Goal: Task Accomplishment & Management: Manage account settings

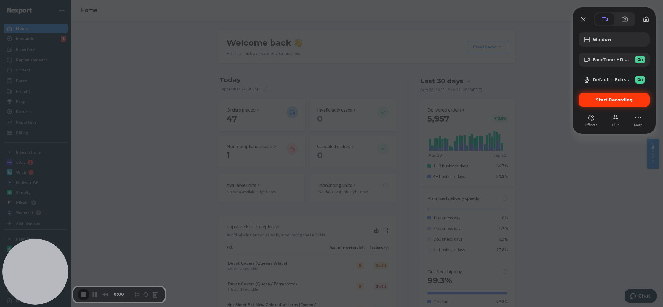
click at [629, 101] on span "Start Recording" at bounding box center [614, 99] width 37 height 5
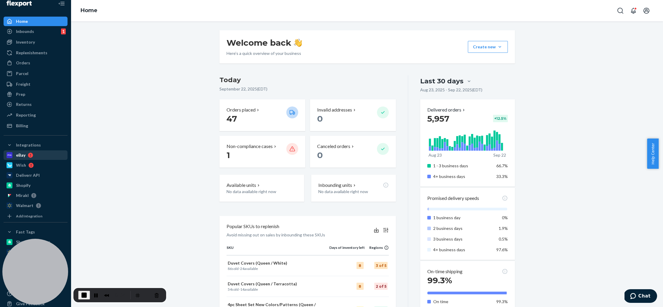
scroll to position [16, 0]
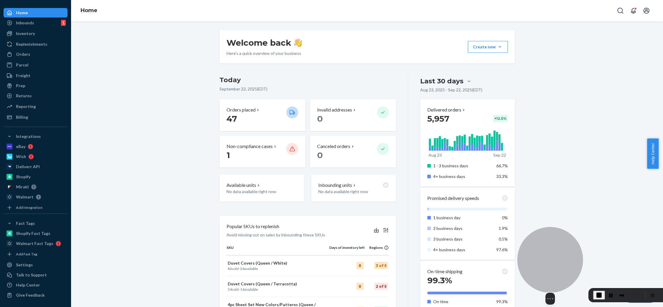
drag, startPoint x: 45, startPoint y: 264, endPoint x: 560, endPoint y: 268, distance: 515.0
click at [560, 268] on div at bounding box center [551, 260] width 66 height 66
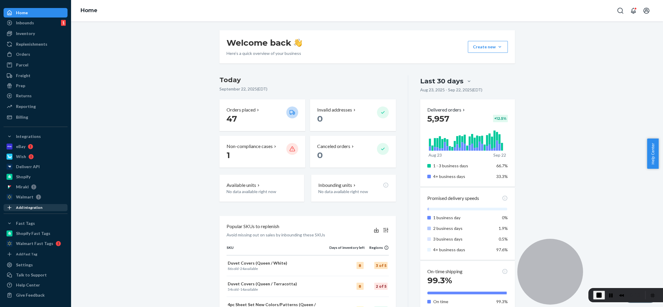
click at [40, 208] on div "Add Integration" at bounding box center [29, 207] width 26 height 5
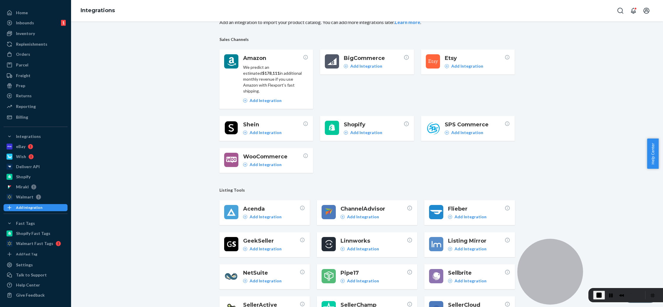
scroll to position [71, 0]
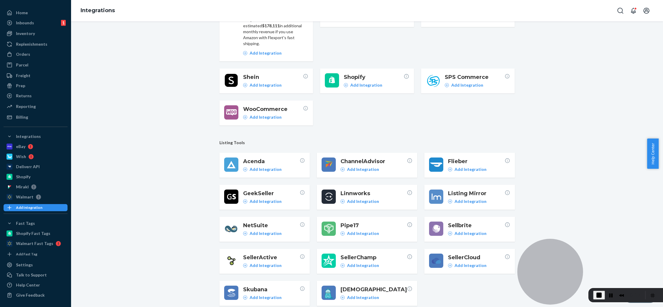
click at [373, 222] on span "Pipe17" at bounding box center [374, 225] width 66 height 8
click at [370, 230] on p "Add Integration" at bounding box center [363, 233] width 32 height 6
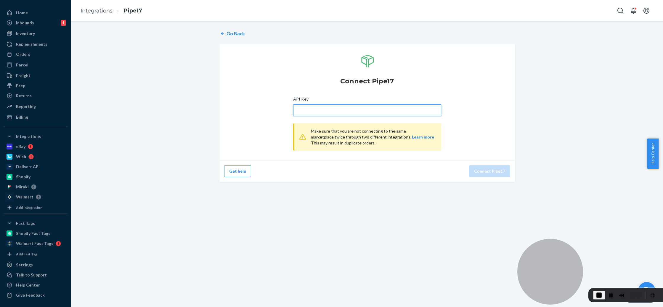
click at [313, 108] on input "API Key" at bounding box center [367, 110] width 148 height 12
click at [395, 107] on input "API Key" at bounding box center [367, 110] width 148 height 12
click at [33, 267] on div "Settings" at bounding box center [35, 264] width 63 height 8
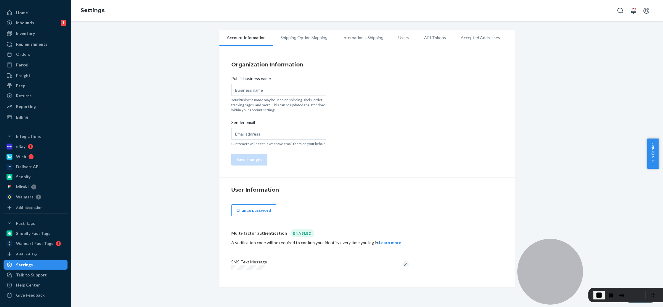
click at [422, 36] on li "API Tokens" at bounding box center [435, 37] width 37 height 15
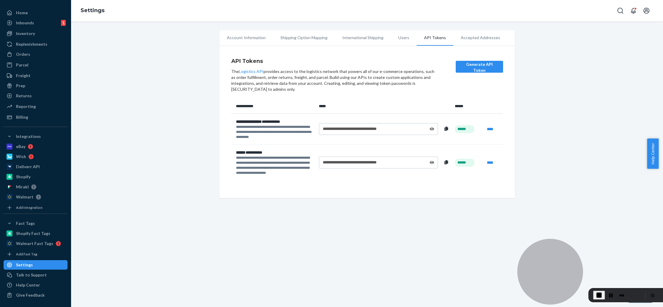
click at [433, 130] on div "**********" at bounding box center [378, 129] width 119 height 12
click at [431, 129] on icon at bounding box center [432, 129] width 5 height 4
click at [432, 127] on div "**********" at bounding box center [378, 129] width 119 height 12
click at [430, 129] on icon at bounding box center [431, 129] width 5 height 4
click at [599, 295] on span "End Recording" at bounding box center [599, 294] width 7 height 7
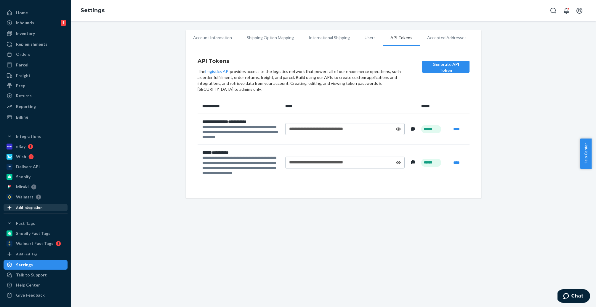
click at [31, 207] on div "Add Integration" at bounding box center [29, 207] width 26 height 5
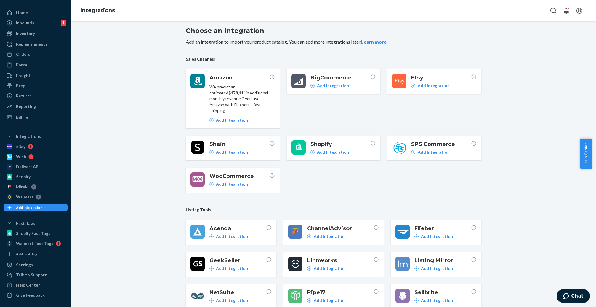
scroll to position [9, 0]
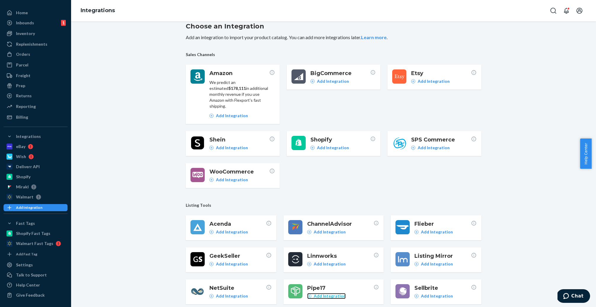
click at [330, 293] on p "Add Integration" at bounding box center [330, 296] width 32 height 6
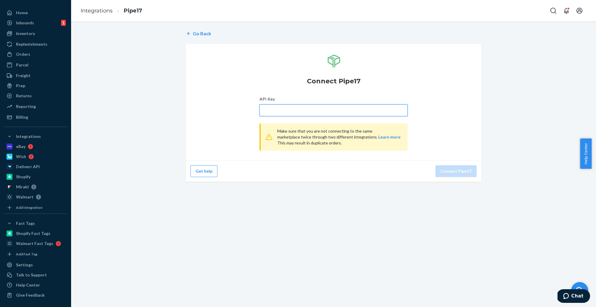
click at [288, 109] on input "API Key" at bounding box center [334, 110] width 148 height 12
paste input "shltm_oVI0vX-pBLsvjgeiAZGFzZKJ_YxyvOfh7E1_lBJ_"
type input "shltm_oVI0vX-pBLsvjgeiAZGFzZKJ_YxyvOfh7E1_lBJ_"
click at [453, 167] on button "Connect Pipe17" at bounding box center [456, 171] width 41 height 12
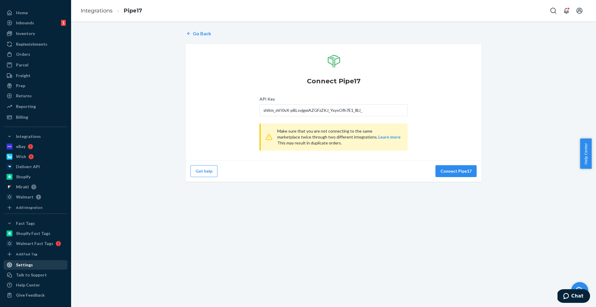
click at [30, 264] on div "Settings" at bounding box center [24, 265] width 17 height 6
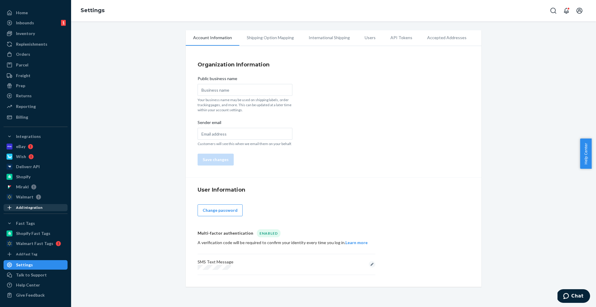
click at [27, 204] on div "Add Integration" at bounding box center [35, 207] width 63 height 6
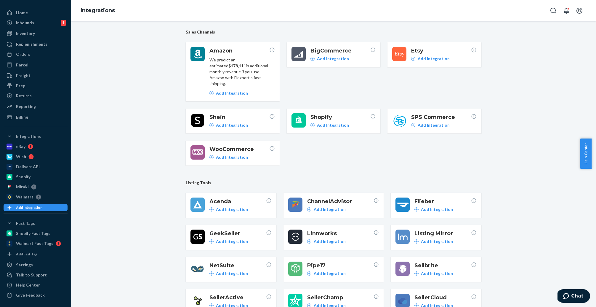
scroll to position [71, 0]
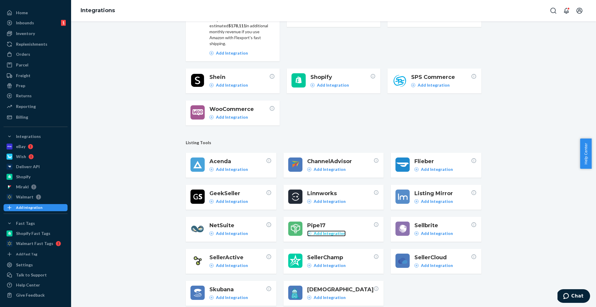
click at [324, 230] on p "Add Integration" at bounding box center [330, 233] width 32 height 6
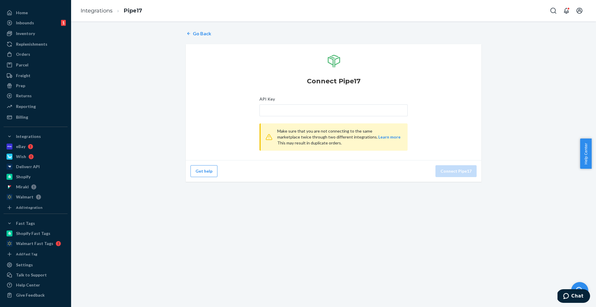
click at [206, 38] on div "Go Back Connect Pipe17 API Key Make sure that you are not connecting to the sam…" at bounding box center [334, 106] width 296 height 159
click at [204, 36] on p "Go Back" at bounding box center [202, 33] width 18 height 7
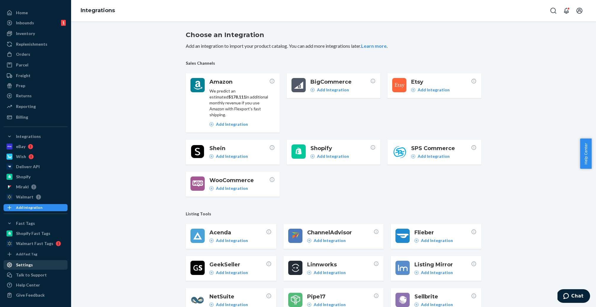
click at [26, 263] on div "Settings" at bounding box center [24, 265] width 17 height 6
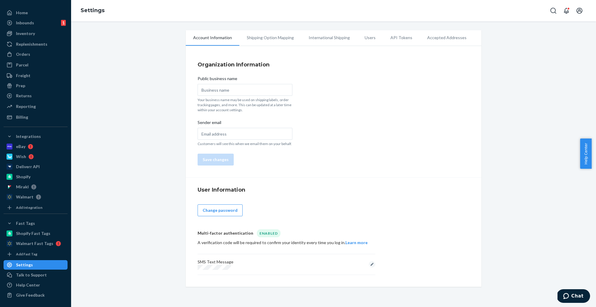
click at [390, 34] on li "API Tokens" at bounding box center [401, 37] width 37 height 15
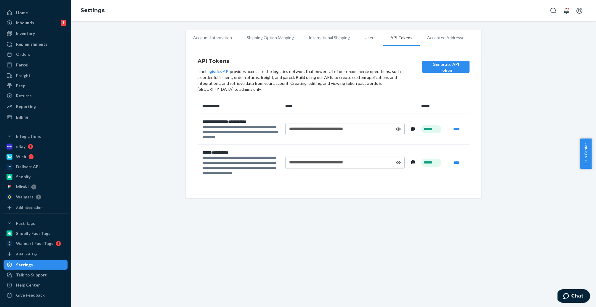
click at [410, 161] on button at bounding box center [413, 162] width 7 height 7
click at [400, 163] on div "**********" at bounding box center [344, 162] width 119 height 12
click at [397, 163] on icon at bounding box center [398, 162] width 5 height 3
click at [399, 130] on div "**********" at bounding box center [344, 129] width 119 height 12
click at [397, 129] on icon at bounding box center [398, 128] width 5 height 3
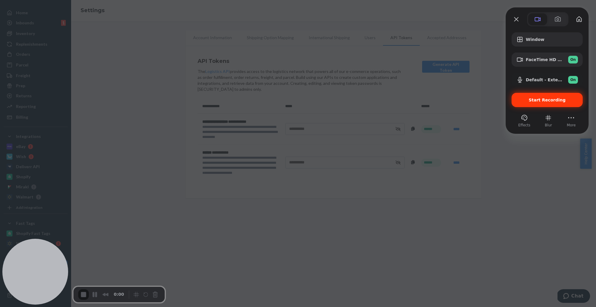
click at [542, 102] on span "Start Recording" at bounding box center [547, 99] width 37 height 5
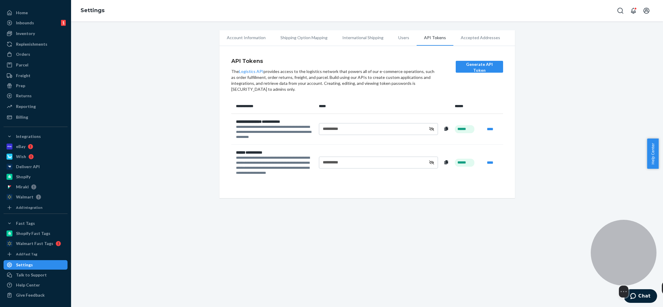
drag, startPoint x: 45, startPoint y: 243, endPoint x: 626, endPoint y: 235, distance: 581.1
click at [626, 235] on div at bounding box center [624, 253] width 66 height 66
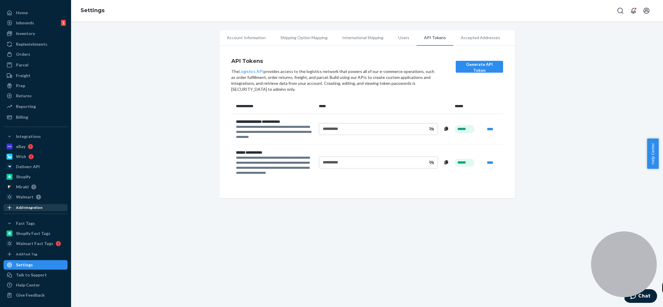
click at [23, 210] on div "Add Integration" at bounding box center [35, 207] width 63 height 6
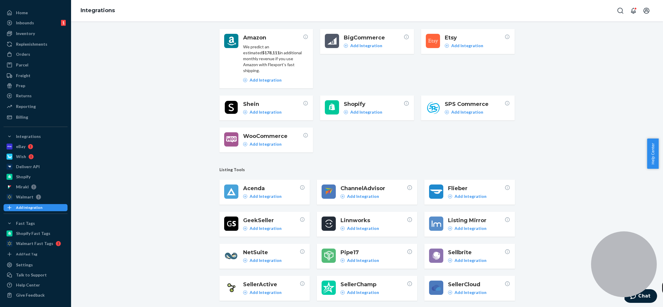
scroll to position [71, 0]
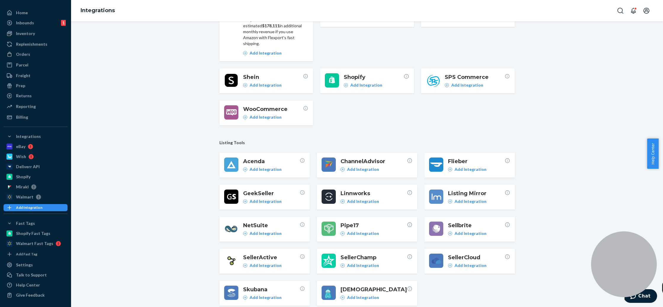
click at [380, 221] on span "Pipe17" at bounding box center [374, 225] width 66 height 8
click at [373, 230] on p "Add Integration" at bounding box center [363, 233] width 32 height 6
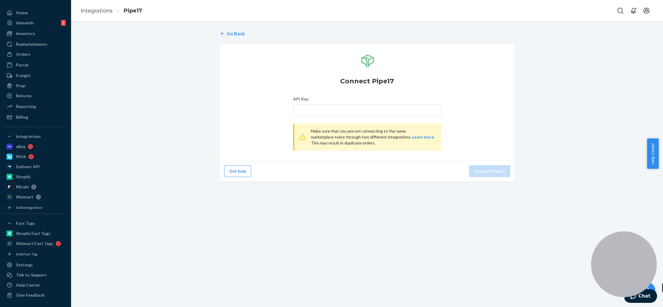
drag, startPoint x: 322, startPoint y: 122, endPoint x: 324, endPoint y: 113, distance: 9.2
click at [323, 120] on div "Connect Pipe17 API Key Make sure that you are not connecting to the same market…" at bounding box center [367, 102] width 148 height 104
click at [326, 110] on input "API Key" at bounding box center [367, 110] width 148 height 12
paste input "*****7tr8K"
type input "*****7tr8K"
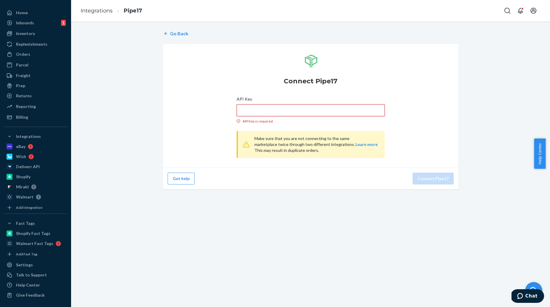
click at [295, 107] on input "API Key API Key is required." at bounding box center [311, 110] width 148 height 12
paste input "shltm_oVI0vX-pBLsvjgeiAZGFzZKJ_YxyvOfh7E1_lBJ_"
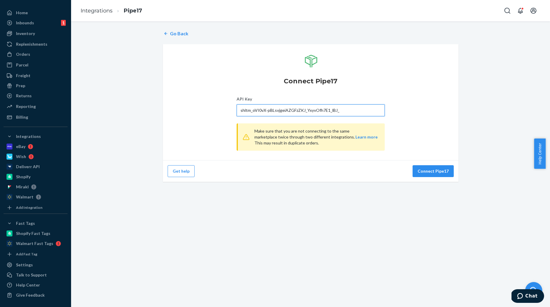
type input "shltm_oVI0vX-pBLsvjgeiAZGFzZKJ_YxyvOfh7E1_lBJ_"
drag, startPoint x: 437, startPoint y: 185, endPoint x: 438, endPoint y: 181, distance: 3.3
click at [438, 182] on div "Go Back Connect Pipe17 API Key shltm_oVI0vX-pBLsvjgeiAZGFzZKJ_YxyvOfh7E1_lBJ_ M…" at bounding box center [310, 163] width 479 height 285
click at [438, 171] on button "Connect Pipe17" at bounding box center [433, 171] width 41 height 12
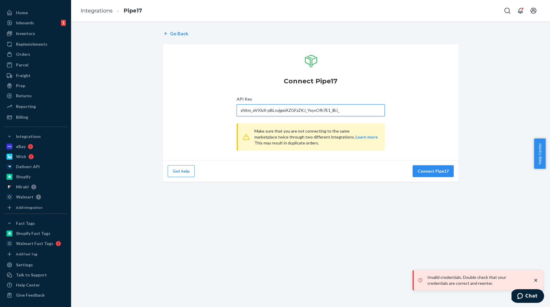
click at [337, 115] on input "shltm_oVI0vX-pBLsvjgeiAZGFzZKJ_YxyvOfh7E1_lBJ_" at bounding box center [311, 110] width 148 height 12
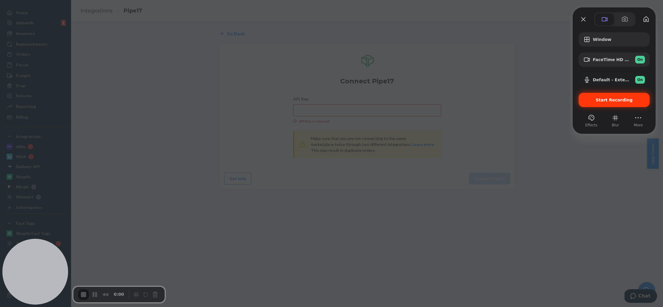
click at [603, 98] on span "Start Recording" at bounding box center [614, 99] width 37 height 5
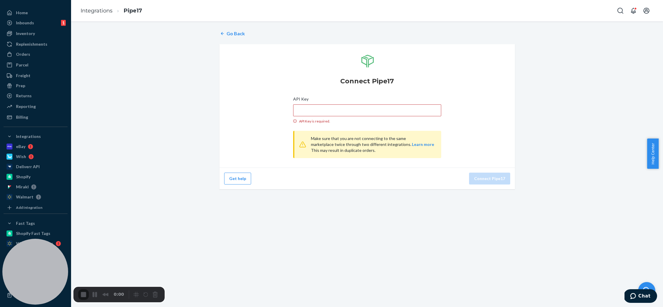
drag, startPoint x: 52, startPoint y: 254, endPoint x: 428, endPoint y: 287, distance: 377.5
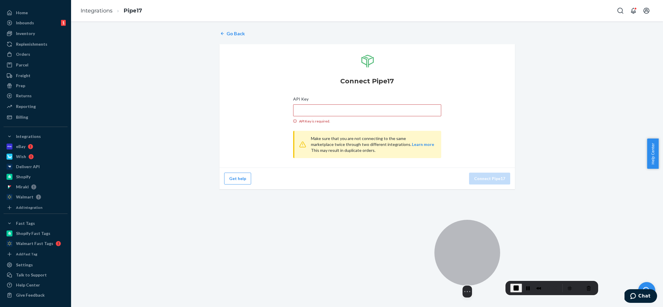
drag, startPoint x: 37, startPoint y: 255, endPoint x: 481, endPoint y: 241, distance: 444.4
click at [481, 241] on div at bounding box center [468, 253] width 66 height 66
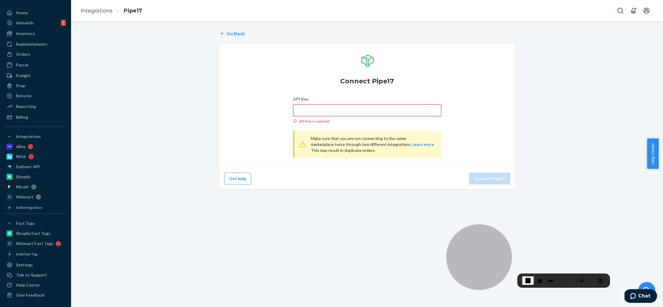
click at [308, 110] on input "API Key API Key is required." at bounding box center [367, 110] width 148 height 12
click at [42, 208] on div "Add Integration" at bounding box center [35, 207] width 63 height 6
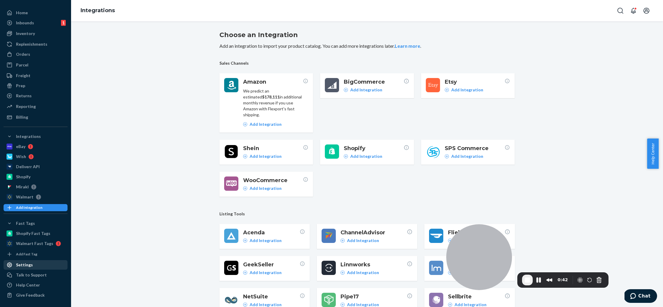
click at [21, 264] on div "Settings" at bounding box center [24, 265] width 17 height 6
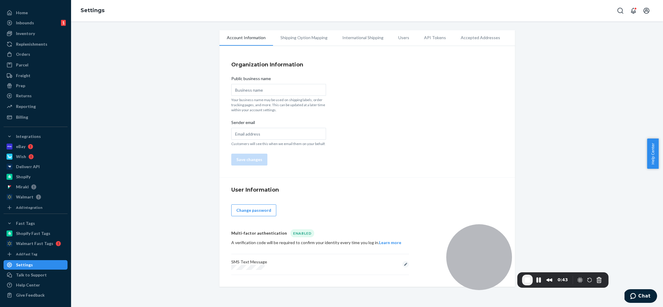
click at [428, 37] on li "API Tokens" at bounding box center [435, 37] width 37 height 15
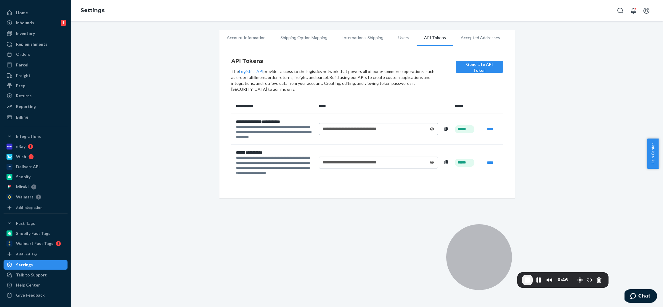
click at [431, 129] on icon at bounding box center [432, 128] width 5 height 3
click at [430, 162] on icon at bounding box center [432, 162] width 5 height 3
click at [429, 128] on icon at bounding box center [431, 129] width 5 height 4
click at [430, 161] on icon at bounding box center [431, 162] width 5 height 4
click at [525, 278] on span "End Recording" at bounding box center [527, 279] width 7 height 7
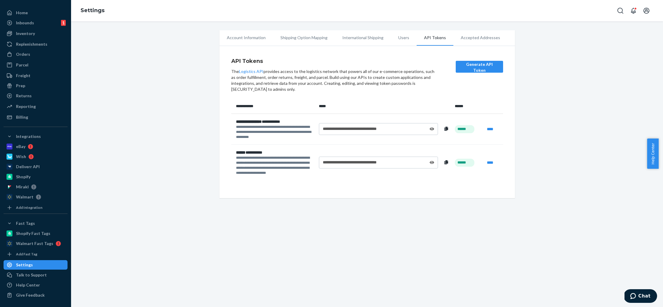
click at [430, 128] on icon at bounding box center [432, 129] width 5 height 4
click at [429, 128] on icon at bounding box center [431, 129] width 5 height 4
click at [36, 208] on div "Add Integration" at bounding box center [29, 207] width 26 height 5
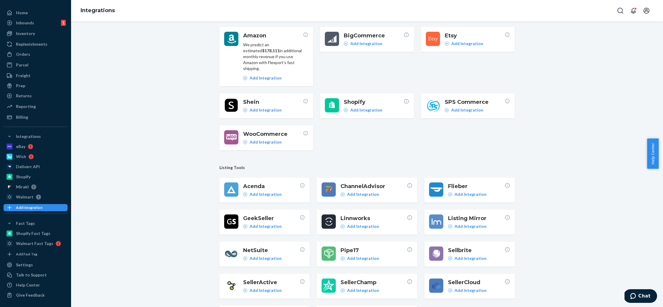
scroll to position [71, 0]
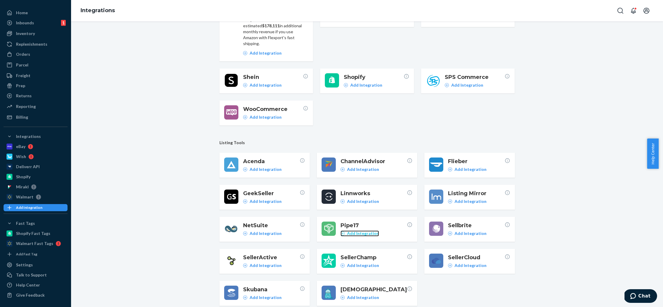
click at [371, 230] on p "Add Integration" at bounding box center [363, 233] width 32 height 6
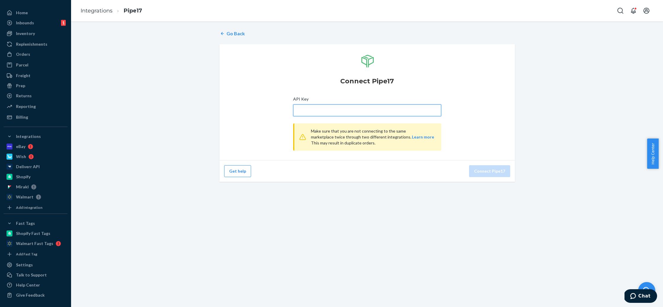
click at [336, 109] on input "API Key" at bounding box center [367, 110] width 148 height 12
paste input "shltm_oVI0vX-pBLsvjgeiAZGFzZKJ_YxyvOfh7E1_lBJ_"
type input "shltm_oVI0vX-pBLsvjgeiAZGFzZKJ_YxyvOfh7E1_lBJ_"
click at [506, 176] on button "Connect Pipe17" at bounding box center [489, 171] width 41 height 12
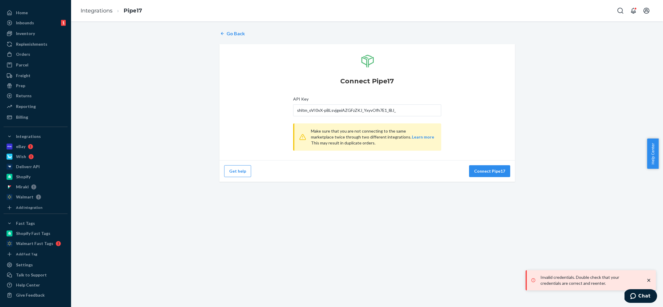
click at [25, 28] on div "Inbounds 1 Shipping Plans Problems 1" at bounding box center [36, 23] width 64 height 10
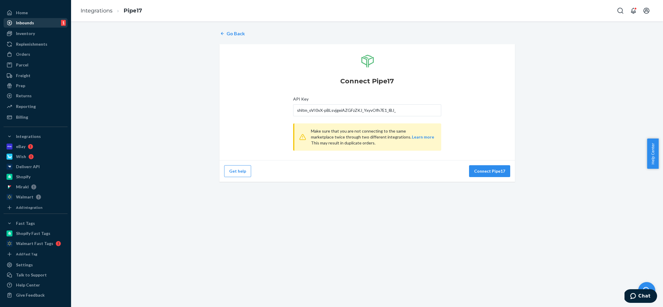
click at [33, 25] on div "Inbounds" at bounding box center [25, 23] width 18 height 6
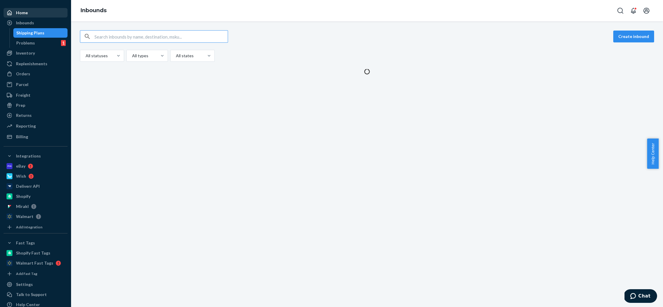
click at [35, 12] on div "Home" at bounding box center [35, 13] width 63 height 8
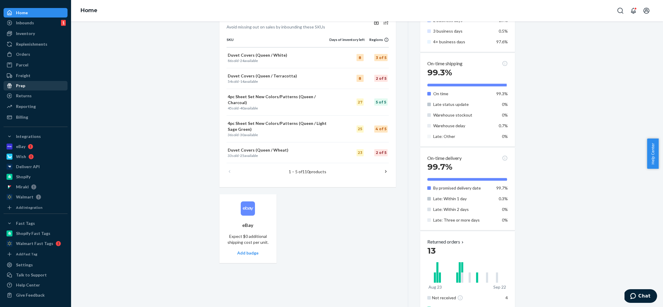
scroll to position [203, 0]
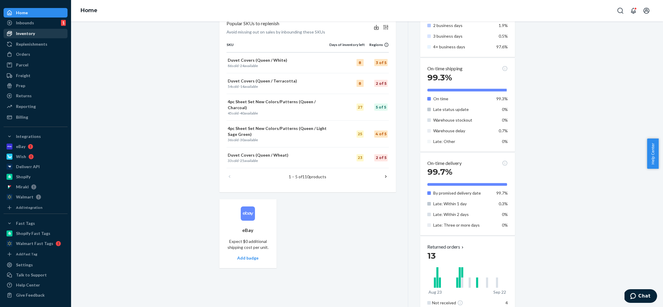
click at [29, 35] on div "Inventory" at bounding box center [25, 34] width 19 height 6
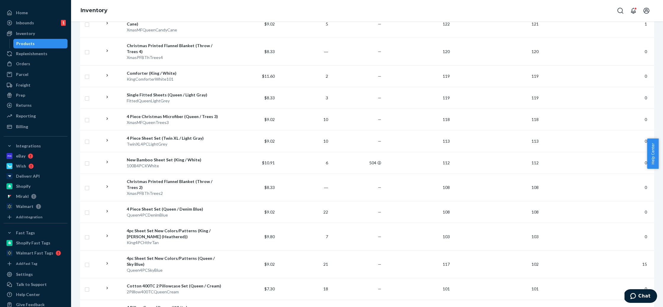
scroll to position [815, 0]
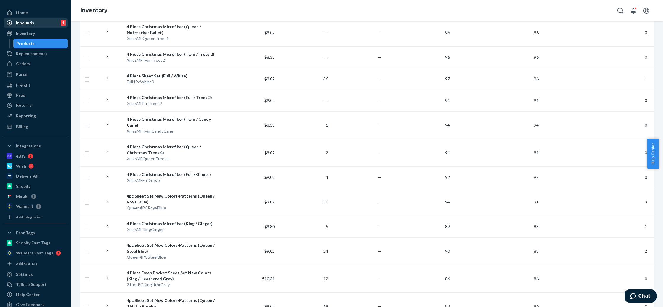
click at [35, 25] on div "Inbounds 1" at bounding box center [35, 23] width 63 height 8
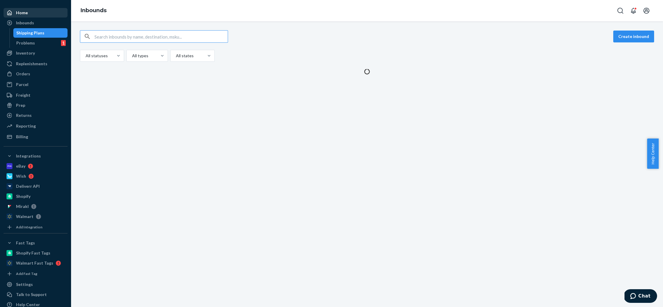
click at [40, 14] on div "Home" at bounding box center [35, 13] width 63 height 8
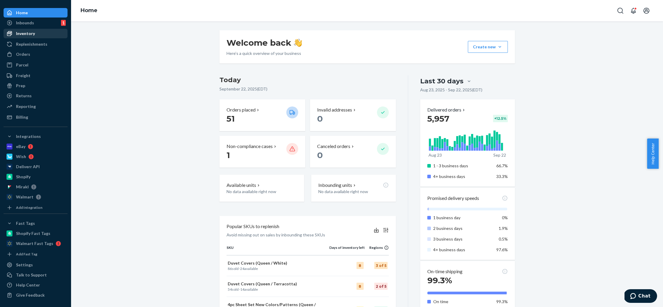
click at [41, 36] on div "Inventory" at bounding box center [35, 33] width 63 height 8
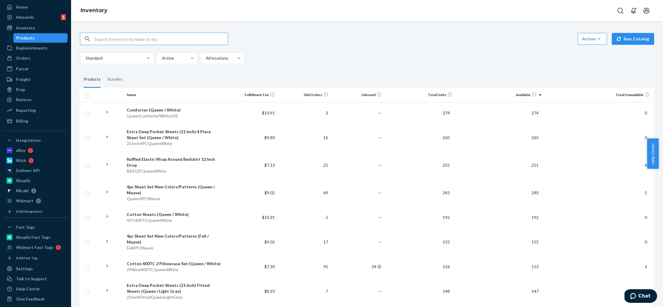
scroll to position [25, 0]
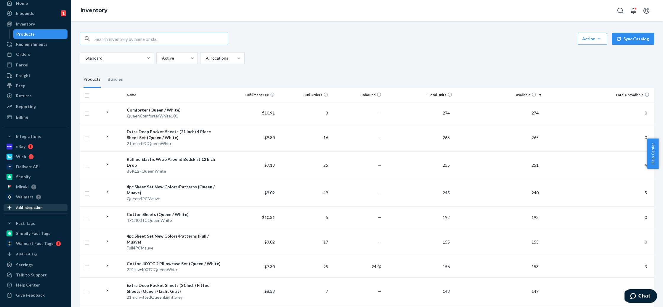
click at [30, 208] on div "Add Integration" at bounding box center [29, 207] width 26 height 5
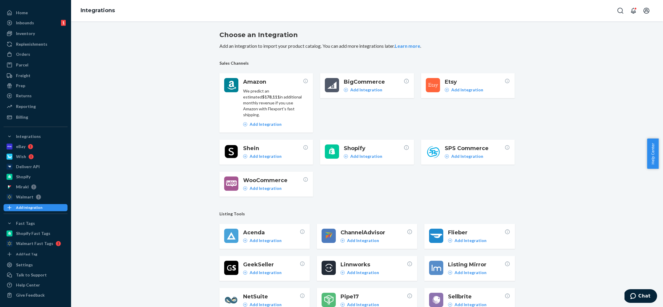
scroll to position [16, 0]
click at [374, 292] on span "Pipe17" at bounding box center [374, 296] width 66 height 8
click at [360, 301] on p "Add Integration" at bounding box center [363, 304] width 32 height 6
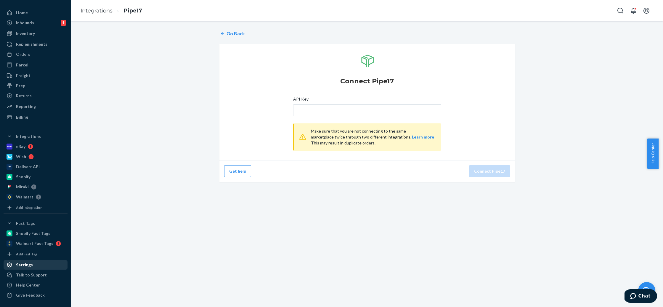
click at [38, 264] on div "Settings" at bounding box center [35, 264] width 63 height 8
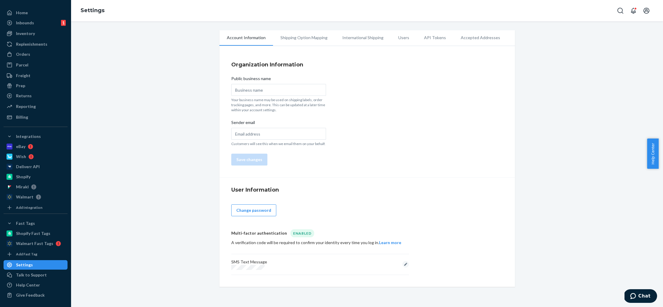
click at [423, 37] on li "API Tokens" at bounding box center [435, 37] width 37 height 15
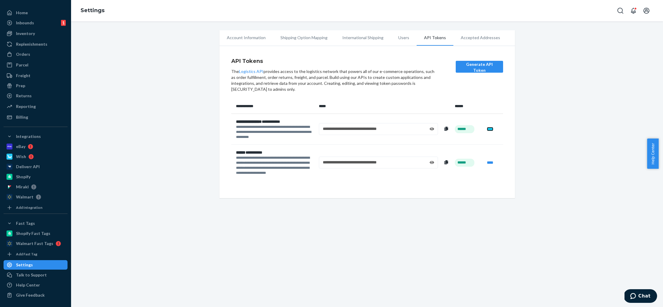
click at [490, 128] on link "****" at bounding box center [490, 129] width 7 height 4
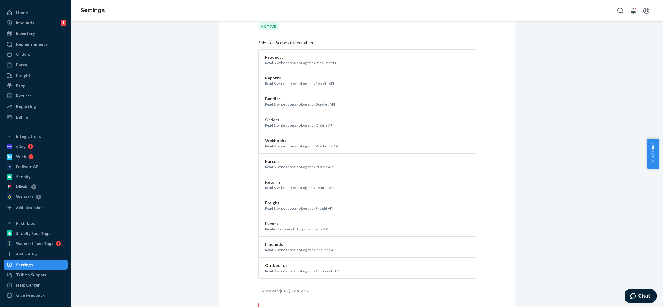
scroll to position [41, 0]
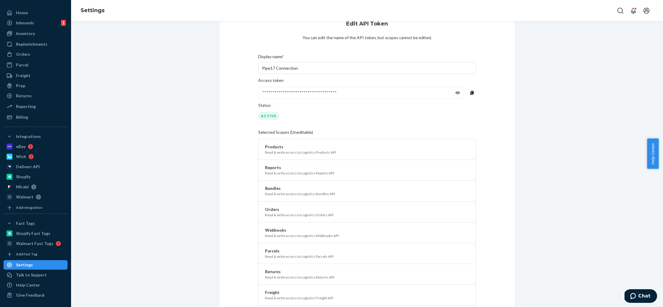
click at [27, 7] on div "Home Inbounds 1 Shipping Plans Problems 1 Inventory Products Replenishments Ord…" at bounding box center [35, 153] width 71 height 307
click at [28, 11] on div "Home" at bounding box center [35, 13] width 63 height 8
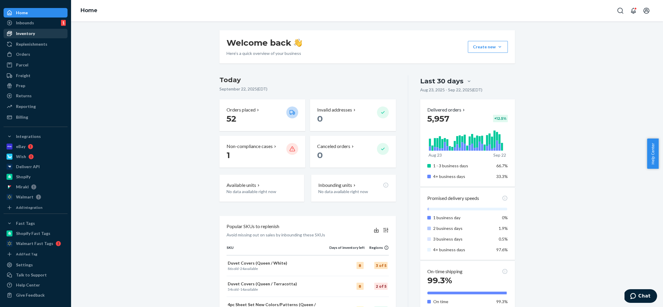
click at [28, 32] on div "Inventory" at bounding box center [25, 34] width 19 height 6
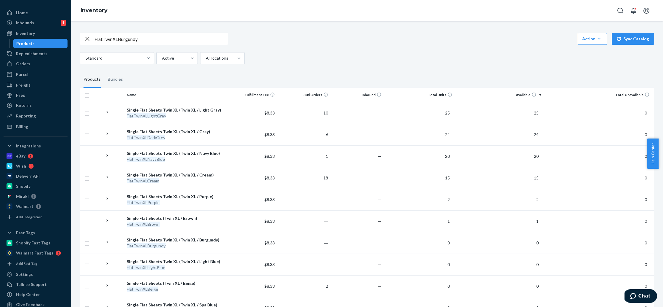
click at [156, 43] on input "FlatTwinXLBurgundy" at bounding box center [161, 39] width 133 height 12
paste input "KidQueenOwls"
type input "KidQueenOwls"
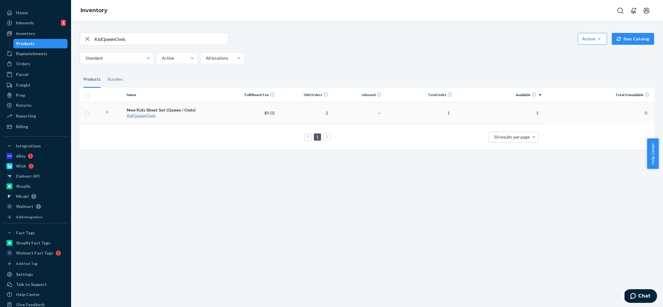
click at [160, 110] on div "New Kids Sheet Set (Queen / Owls)" at bounding box center [174, 110] width 95 height 6
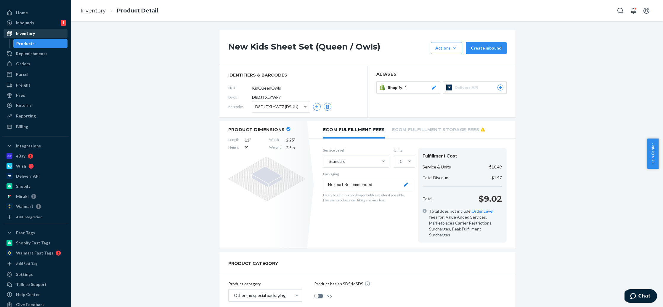
click at [35, 32] on div "Inventory" at bounding box center [35, 33] width 63 height 8
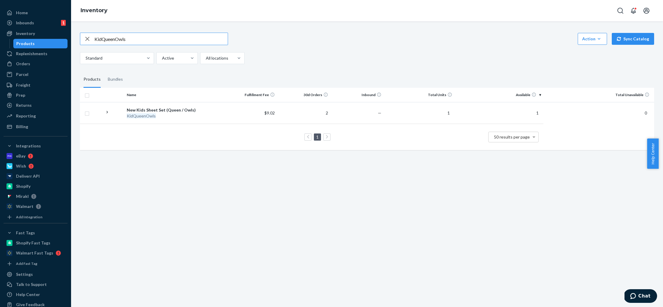
click at [131, 42] on input "KidQueenOwls" at bounding box center [161, 39] width 133 height 12
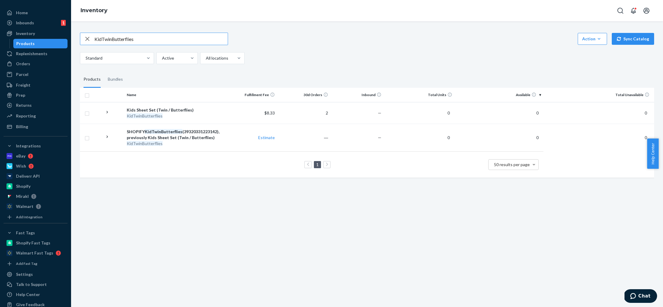
click at [117, 37] on input "KidTwinButterflies" at bounding box center [161, 39] width 133 height 12
paste input "2PillowCas"
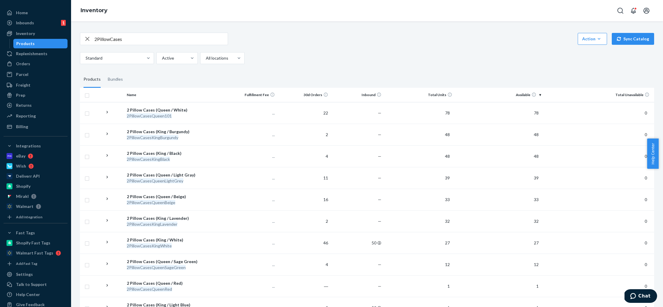
click at [160, 40] on input "2PillowCases" at bounding box center [161, 39] width 133 height 12
type input "2PillowCasesQueen"
click at [124, 40] on input "2PillowCasesQueen" at bounding box center [161, 39] width 133 height 12
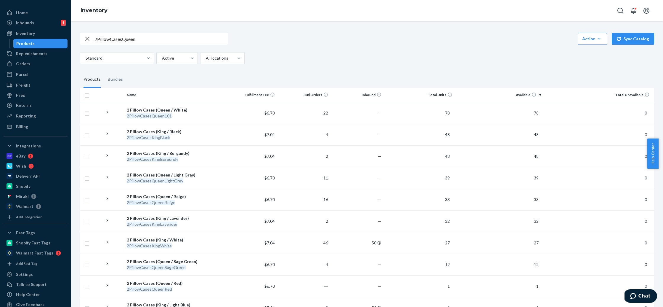
scroll to position [190, 0]
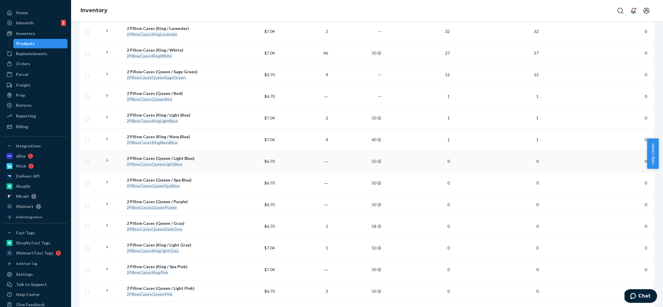
click at [156, 164] on em "2PillowCasesQueenLightBlue" at bounding box center [155, 163] width 56 height 5
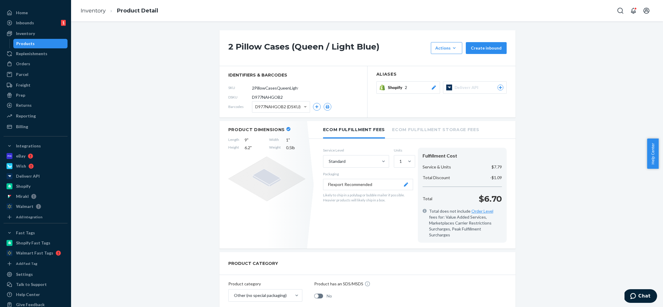
click at [407, 87] on div "Shopify 2" at bounding box center [412, 87] width 49 height 6
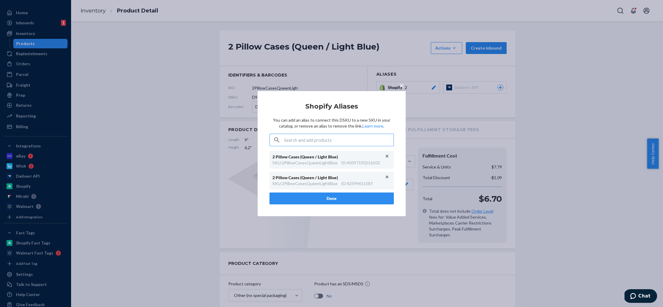
paste input "40397193216102"
type input "40397193216102"
paste input "40397193216102"
type input "40397193216102"
click at [372, 182] on div "ID : 42599651587" at bounding box center [357, 183] width 32 height 6
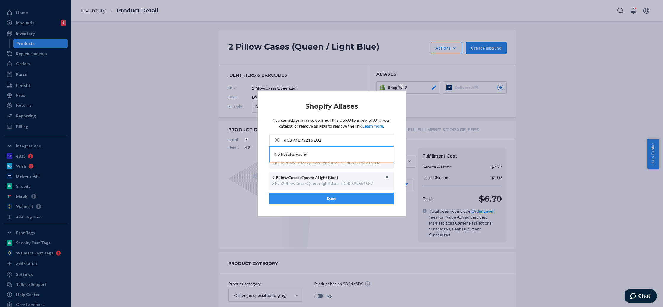
click at [401, 138] on div "× Shopify Aliases You can add an alias to connect this DSKU to a new SKU in you…" at bounding box center [332, 153] width 148 height 125
click at [400, 85] on span "×" at bounding box center [401, 85] width 5 height 10
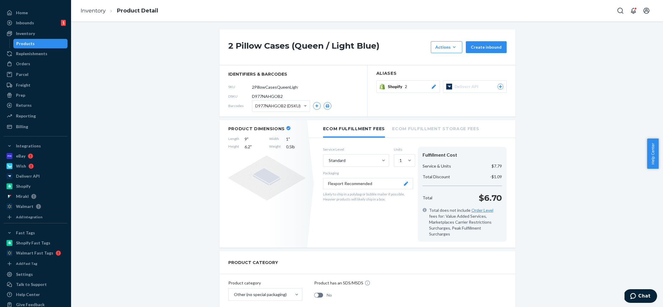
scroll to position [1, 0]
click at [288, 86] on input "2PillowCasesQueenLightBlue" at bounding box center [278, 86] width 46 height 11
click at [285, 88] on input "2PillowCasesQueenLightBlue" at bounding box center [278, 86] width 46 height 11
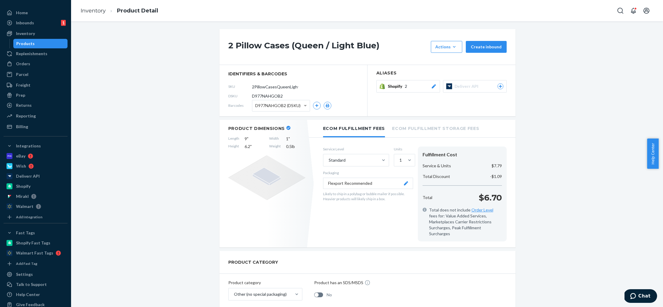
scroll to position [0, 10]
drag, startPoint x: 305, startPoint y: 87, endPoint x: 354, endPoint y: 89, distance: 48.9
click at [354, 89] on div "SKU 2PillowCasesQueenLightBlue" at bounding box center [293, 86] width 130 height 9
click at [343, 94] on div "DSKU D977NAHGOB2" at bounding box center [293, 95] width 130 height 9
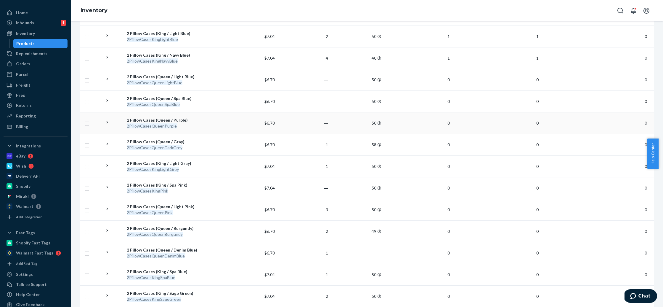
scroll to position [270, 0]
click at [379, 81] on icon at bounding box center [380, 81] width 4 height 4
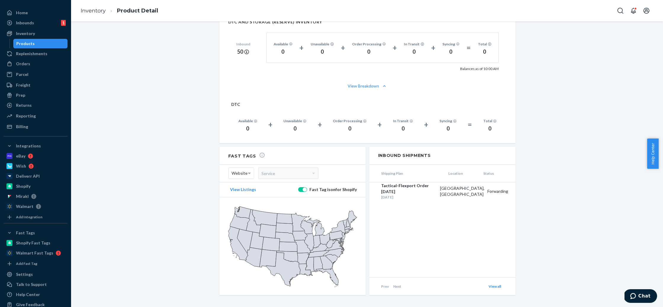
scroll to position [326, 0]
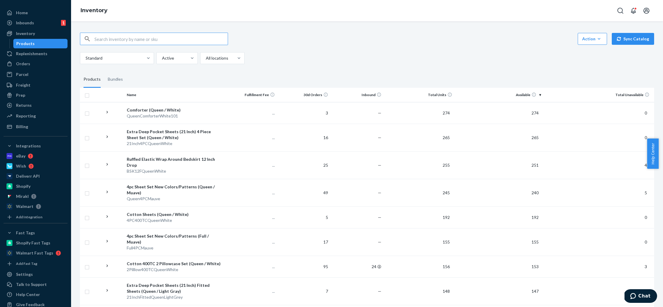
click at [140, 40] on input "text" at bounding box center [161, 39] width 133 height 12
paste input "40397193216102"
type input "40397193216102"
type input "2PillowcasesQueen"
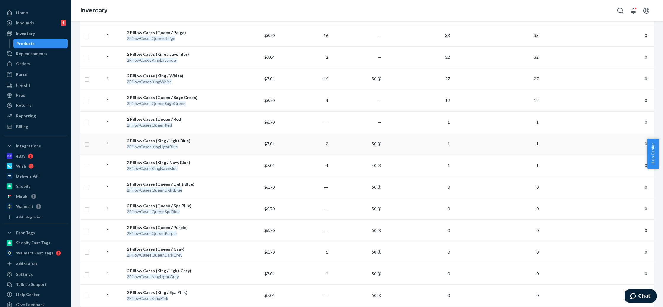
scroll to position [272, 0]
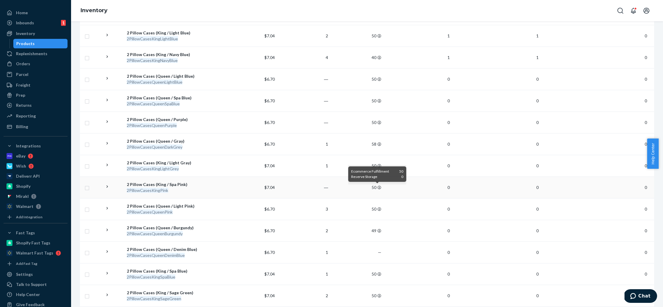
click at [379, 188] on icon at bounding box center [380, 187] width 4 height 4
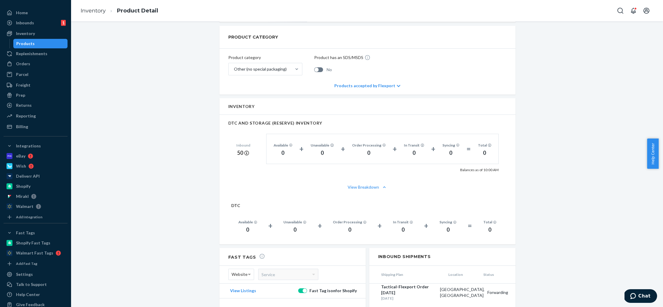
scroll to position [327, 0]
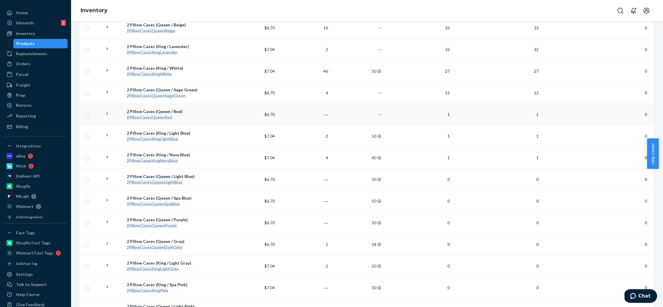
scroll to position [175, 0]
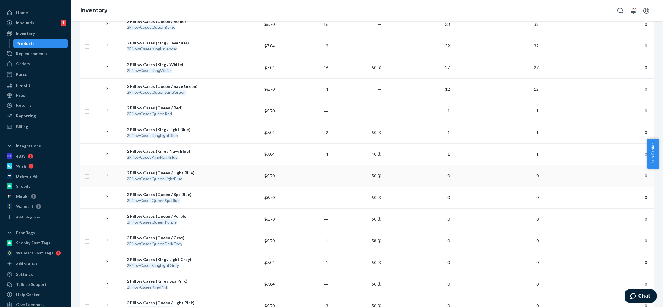
click at [173, 175] on div "2 Pillow Cases (Queen / Light Blue)" at bounding box center [174, 173] width 95 height 6
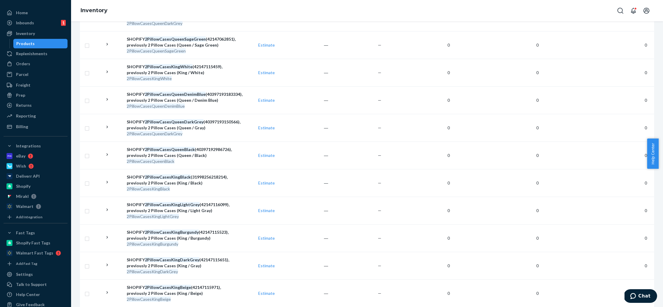
scroll to position [639, 0]
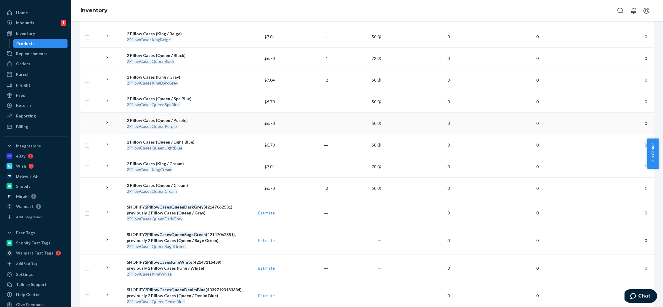
click at [168, 122] on div "2 Pillow Cases (Queen / Purple)" at bounding box center [174, 120] width 95 height 6
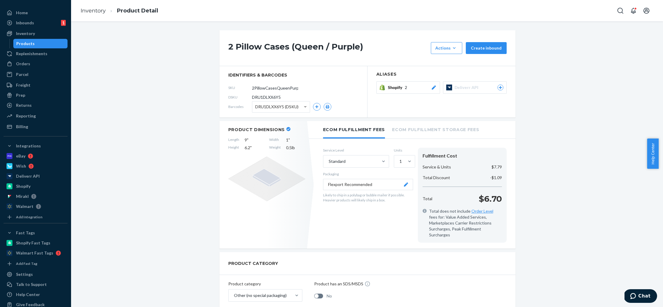
click at [417, 88] on div "Shopify 2" at bounding box center [412, 87] width 49 height 6
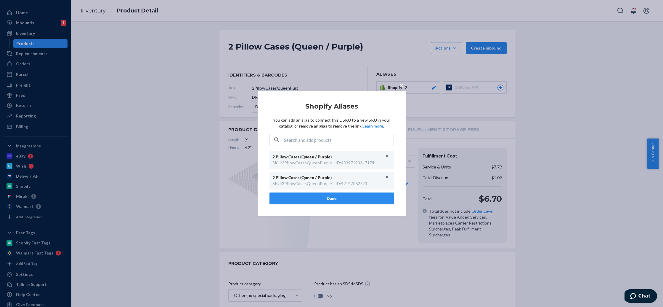
click at [199, 105] on div "× Shopify Aliases You can add an alias to connect this DSKU to a new SKU in you…" at bounding box center [331, 153] width 663 height 307
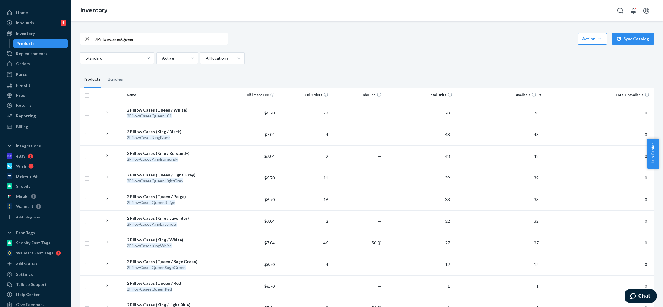
click at [38, 28] on ul "Home Inbounds 1 Shipping Plans Problems 1 Inventory Products Replenishments Ord…" at bounding box center [36, 69] width 64 height 123
click at [42, 23] on div "Inbounds 1" at bounding box center [35, 23] width 63 height 8
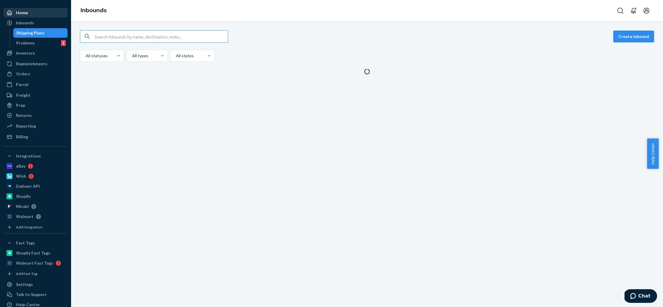
click at [45, 12] on div "Home" at bounding box center [35, 13] width 63 height 8
